Goal: Transaction & Acquisition: Purchase product/service

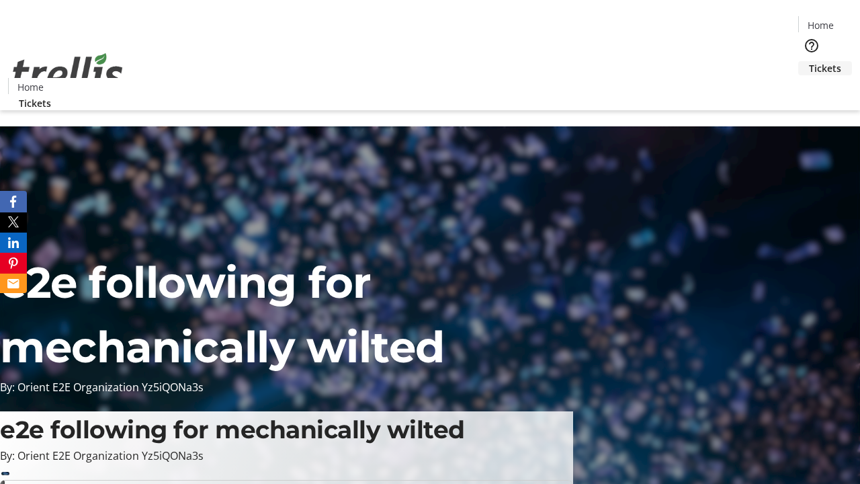
click at [809, 61] on span "Tickets" at bounding box center [825, 68] width 32 height 14
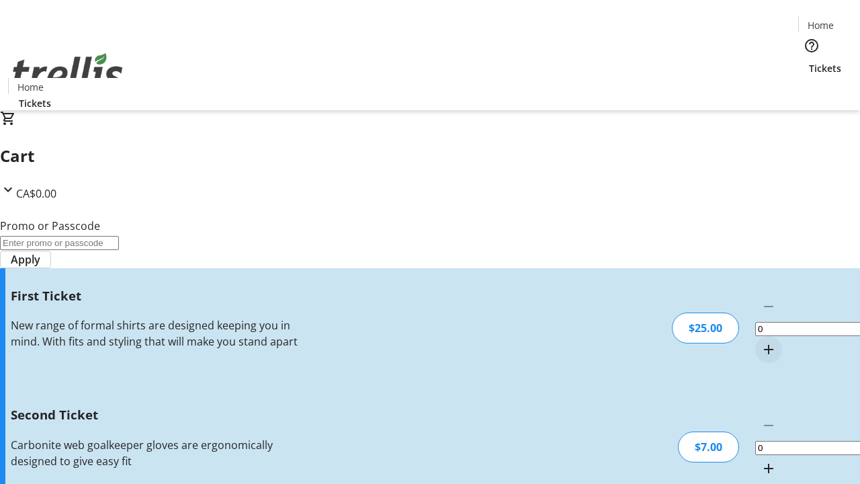
click at [760, 341] on mat-icon "Increment by one" at bounding box center [768, 349] width 16 height 16
type input "1"
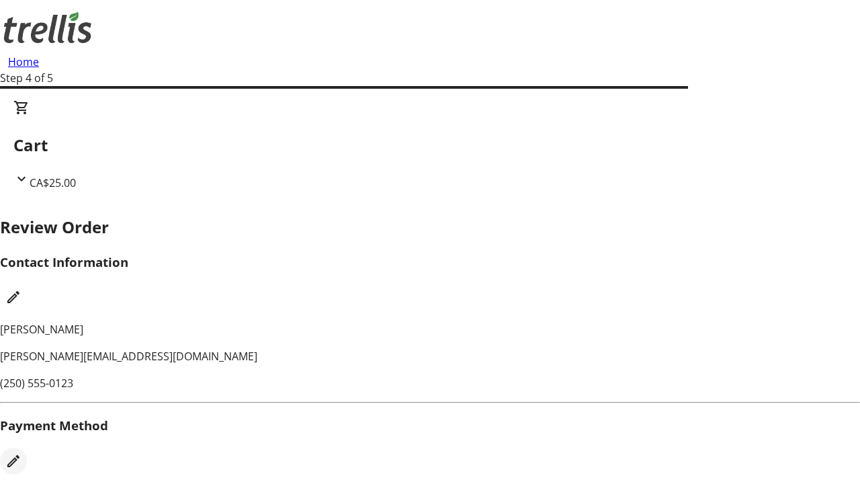
click at [21, 453] on mat-icon "Edit Payment Method" at bounding box center [13, 461] width 16 height 16
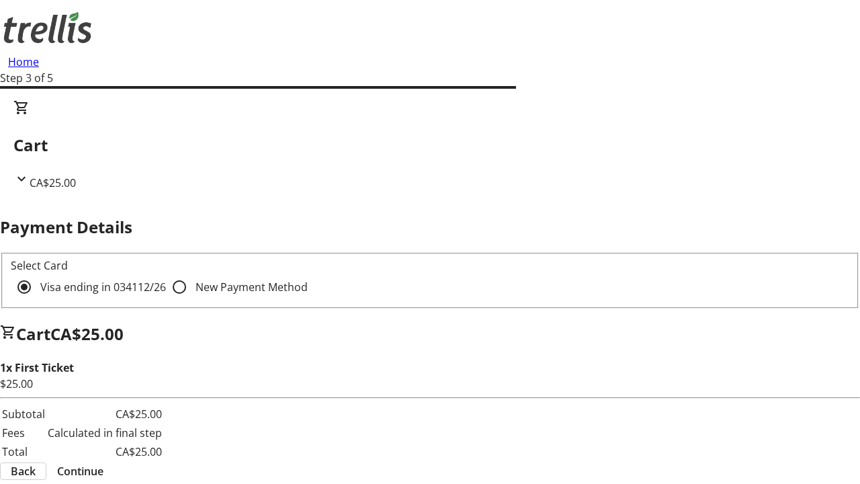
click at [166, 273] on input "New Payment Method" at bounding box center [179, 286] width 27 height 27
radio input "true"
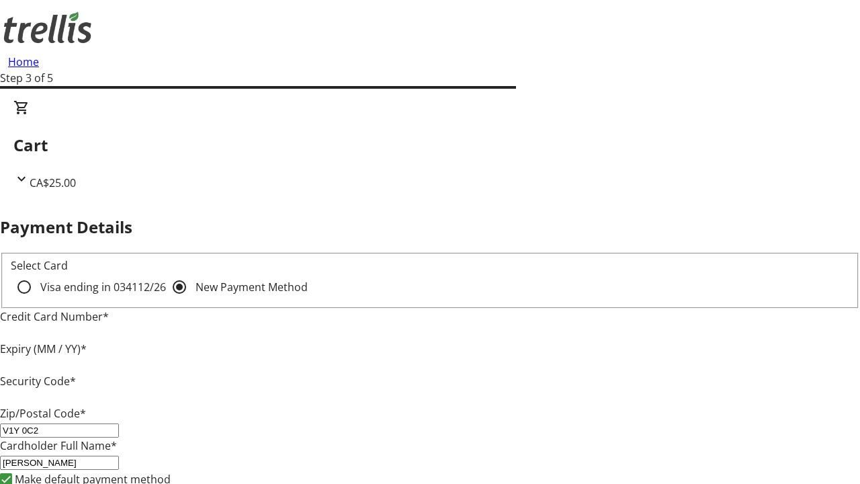
type input "V1Y 0C2"
